Goal: Task Accomplishment & Management: Manage account settings

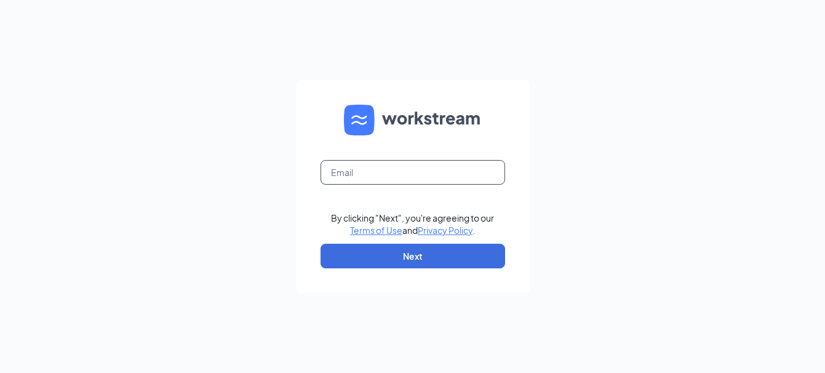
click at [391, 177] on input "text" at bounding box center [413, 172] width 185 height 25
type input "564@internal-email.com"
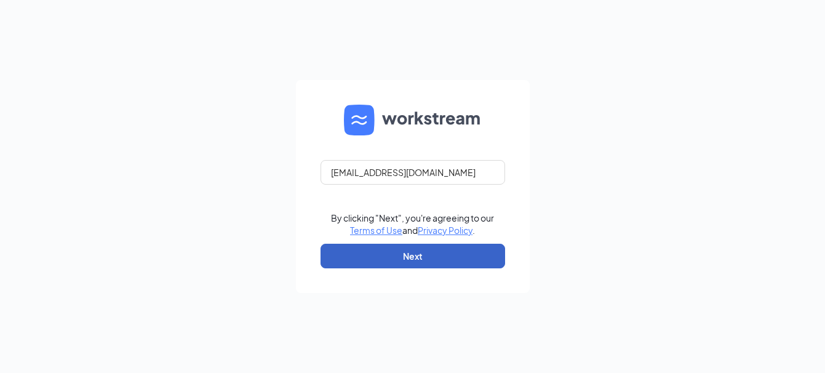
click at [412, 250] on button "Next" at bounding box center [413, 256] width 185 height 25
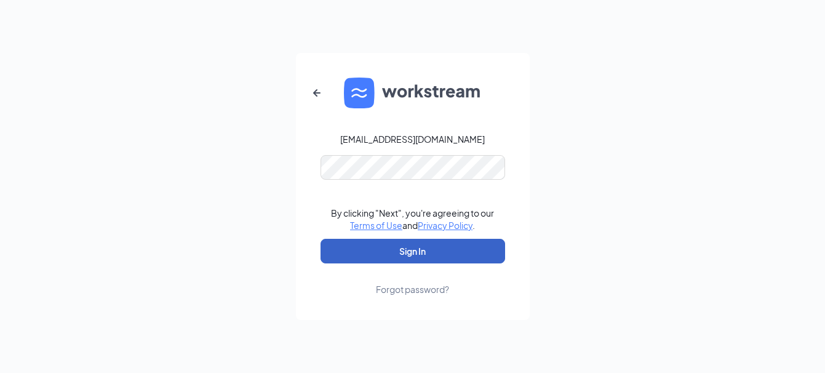
click at [411, 246] on button "Sign In" at bounding box center [413, 251] width 185 height 25
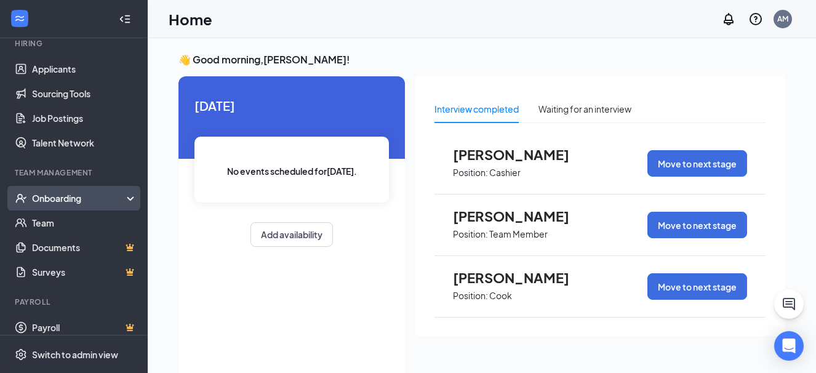
scroll to position [133, 0]
